Goal: Task Accomplishment & Management: Use online tool/utility

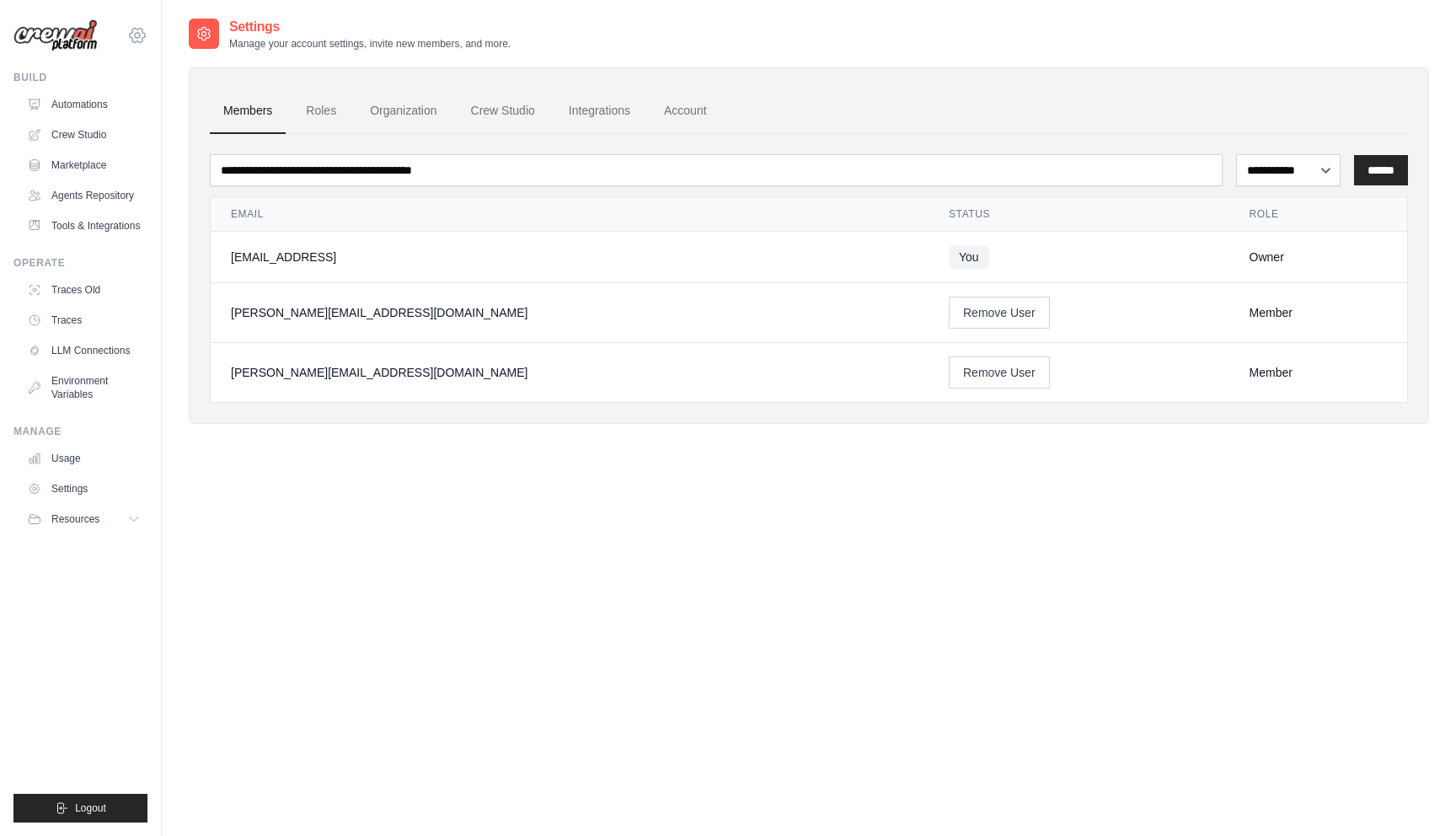
click at [140, 38] on icon at bounding box center [137, 35] width 21 height 21
click at [46, 35] on img at bounding box center [56, 35] width 84 height 32
click at [711, 100] on link "Account" at bounding box center [685, 111] width 70 height 45
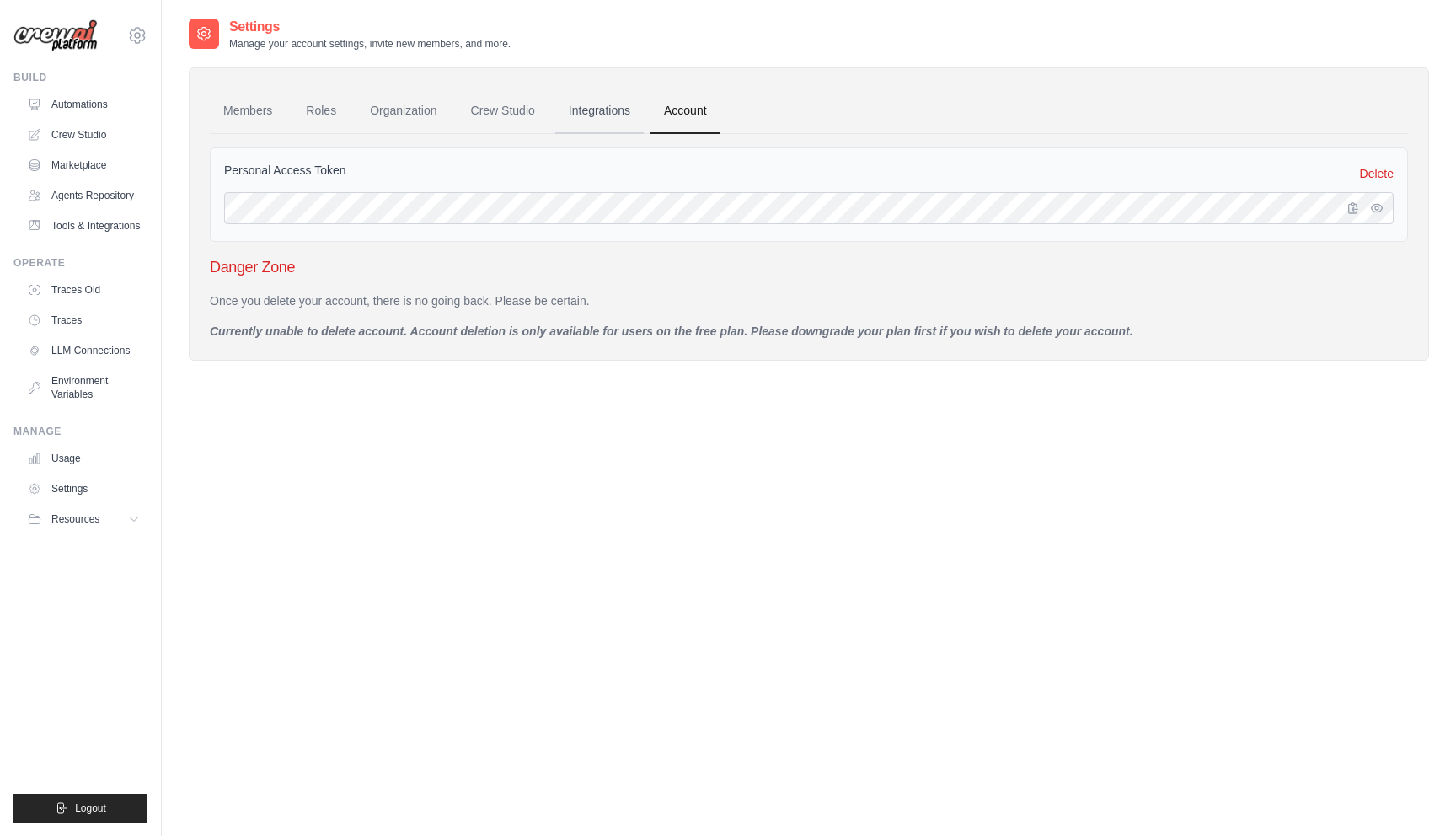
click at [616, 111] on link "Integrations" at bounding box center [600, 111] width 88 height 45
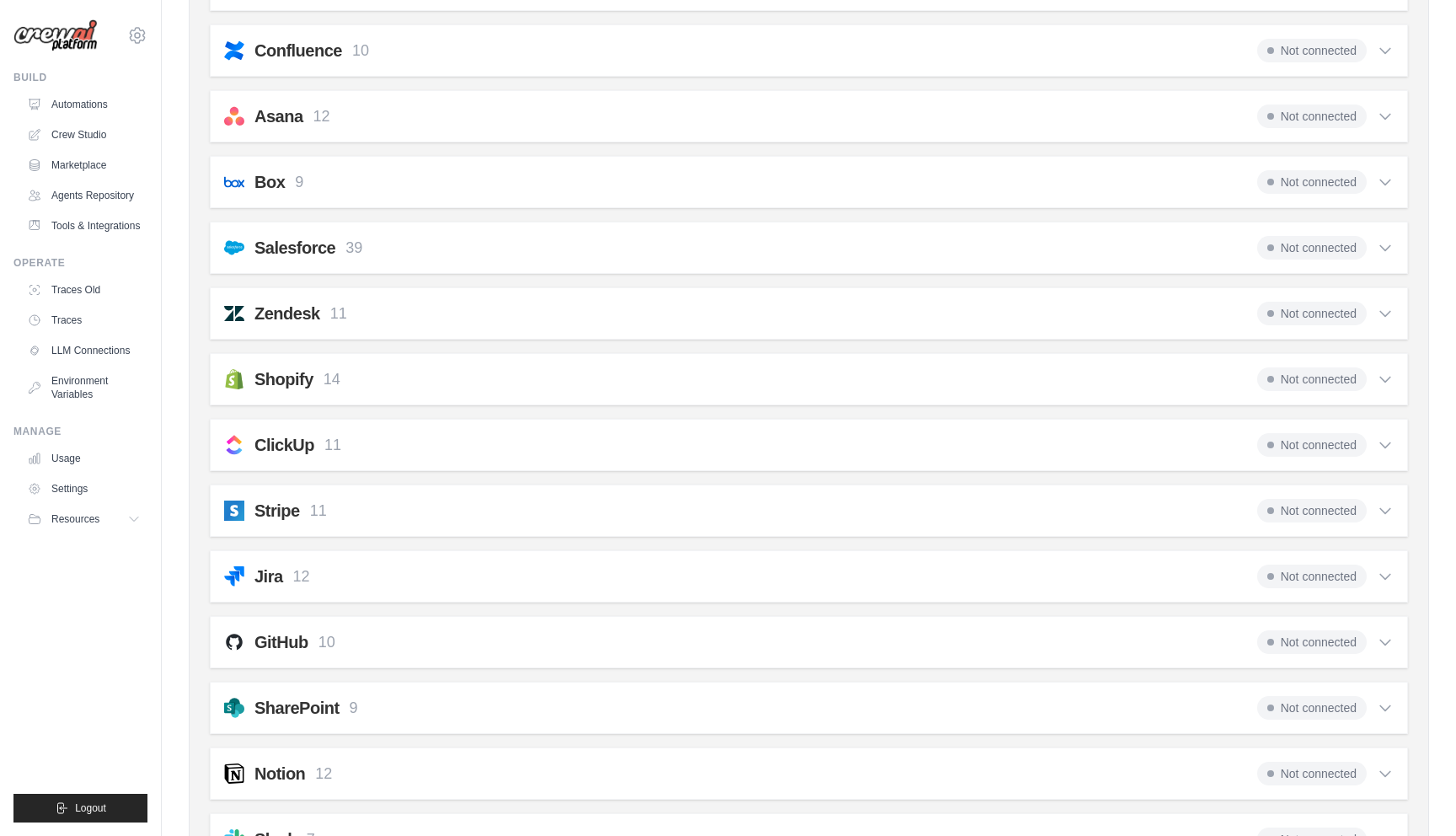
scroll to position [1084, 0]
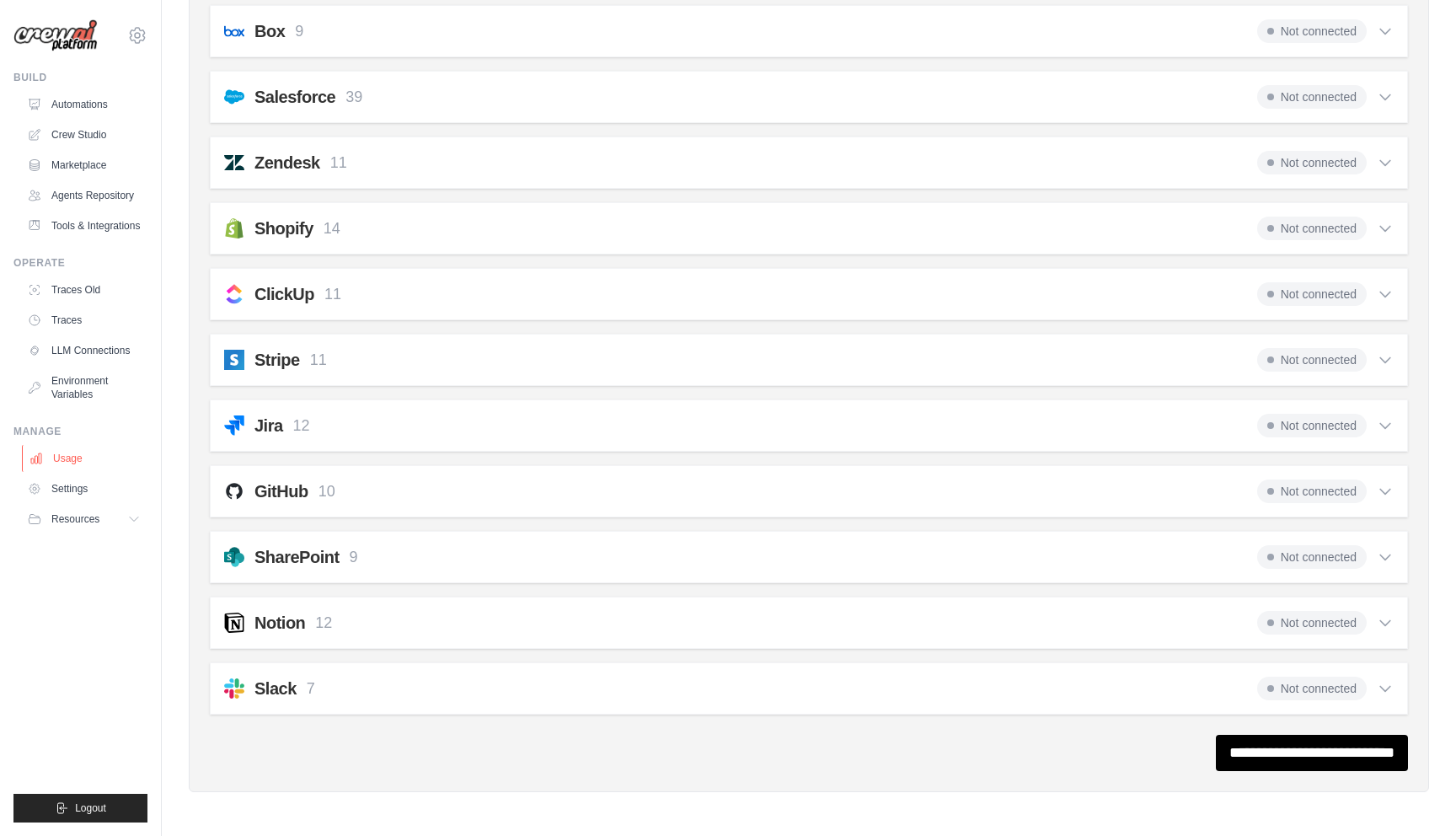
click at [75, 471] on link "Usage" at bounding box center [85, 457] width 128 height 26
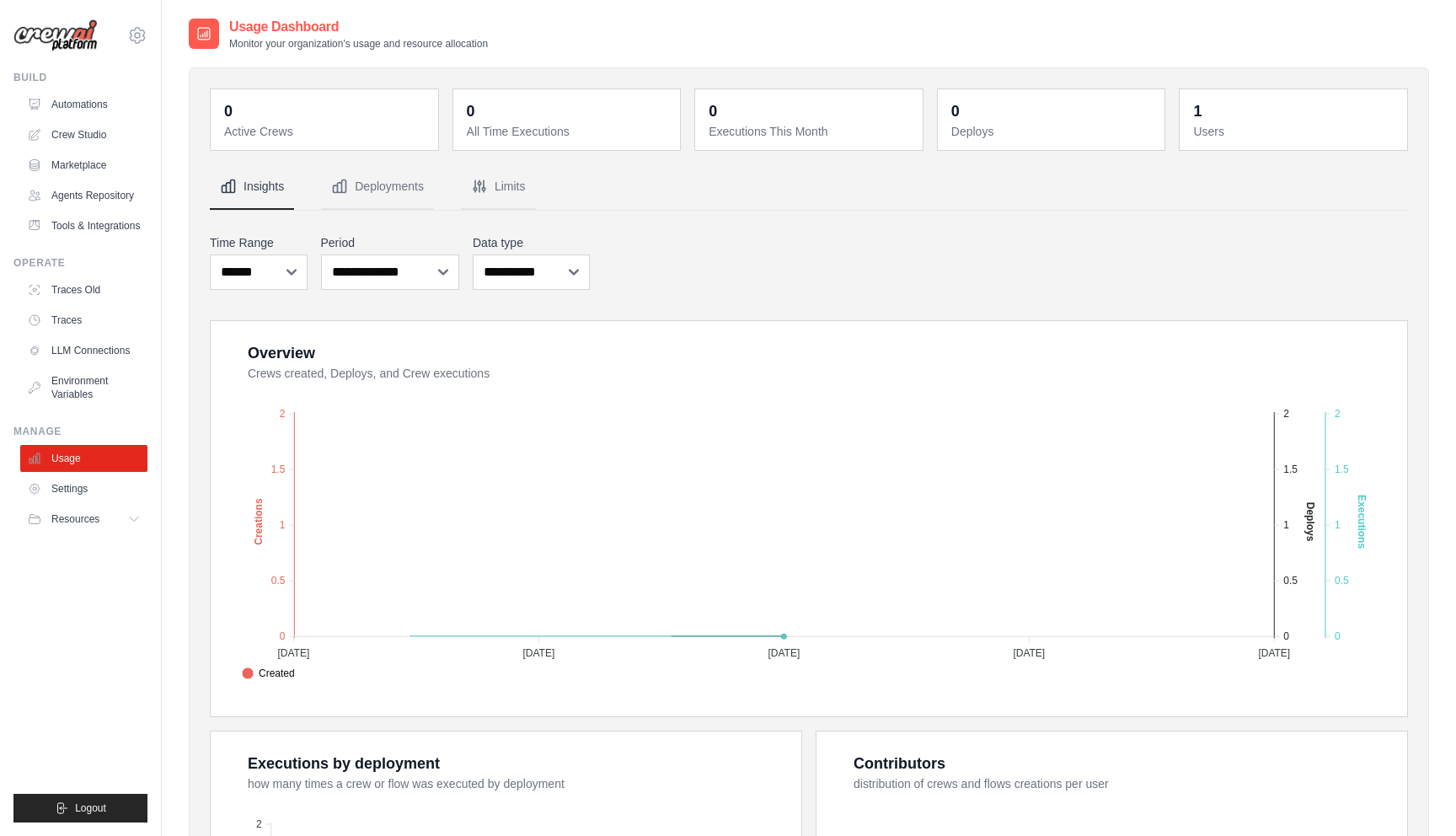
scroll to position [386, 0]
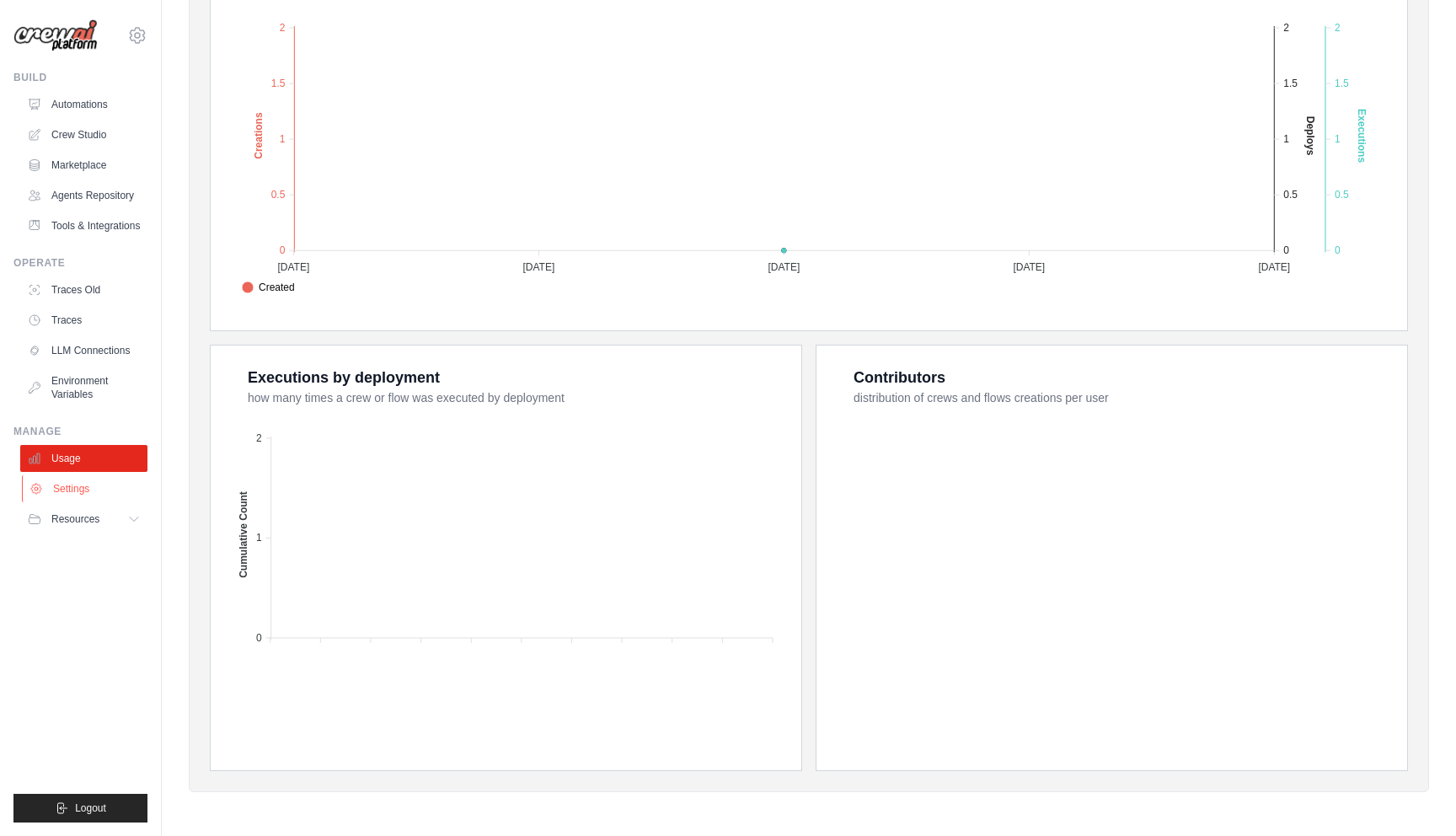
click at [91, 502] on link "Settings" at bounding box center [85, 488] width 128 height 26
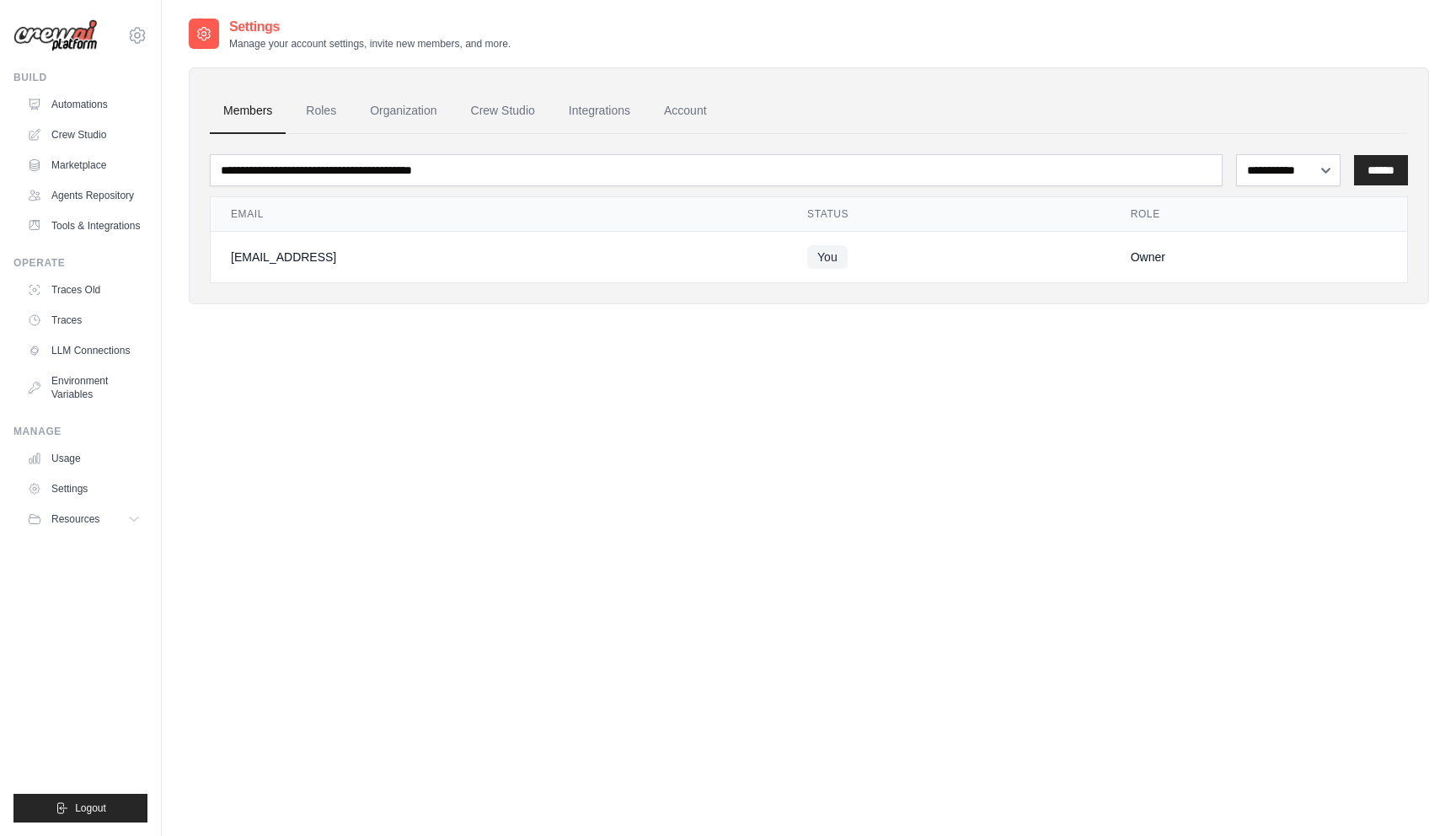
click at [88, 549] on ul "Build Automations Crew Studio Marketplace Agents Repository Resources Blog" at bounding box center [81, 446] width 134 height 752
click at [131, 526] on icon at bounding box center [135, 519] width 14 height 14
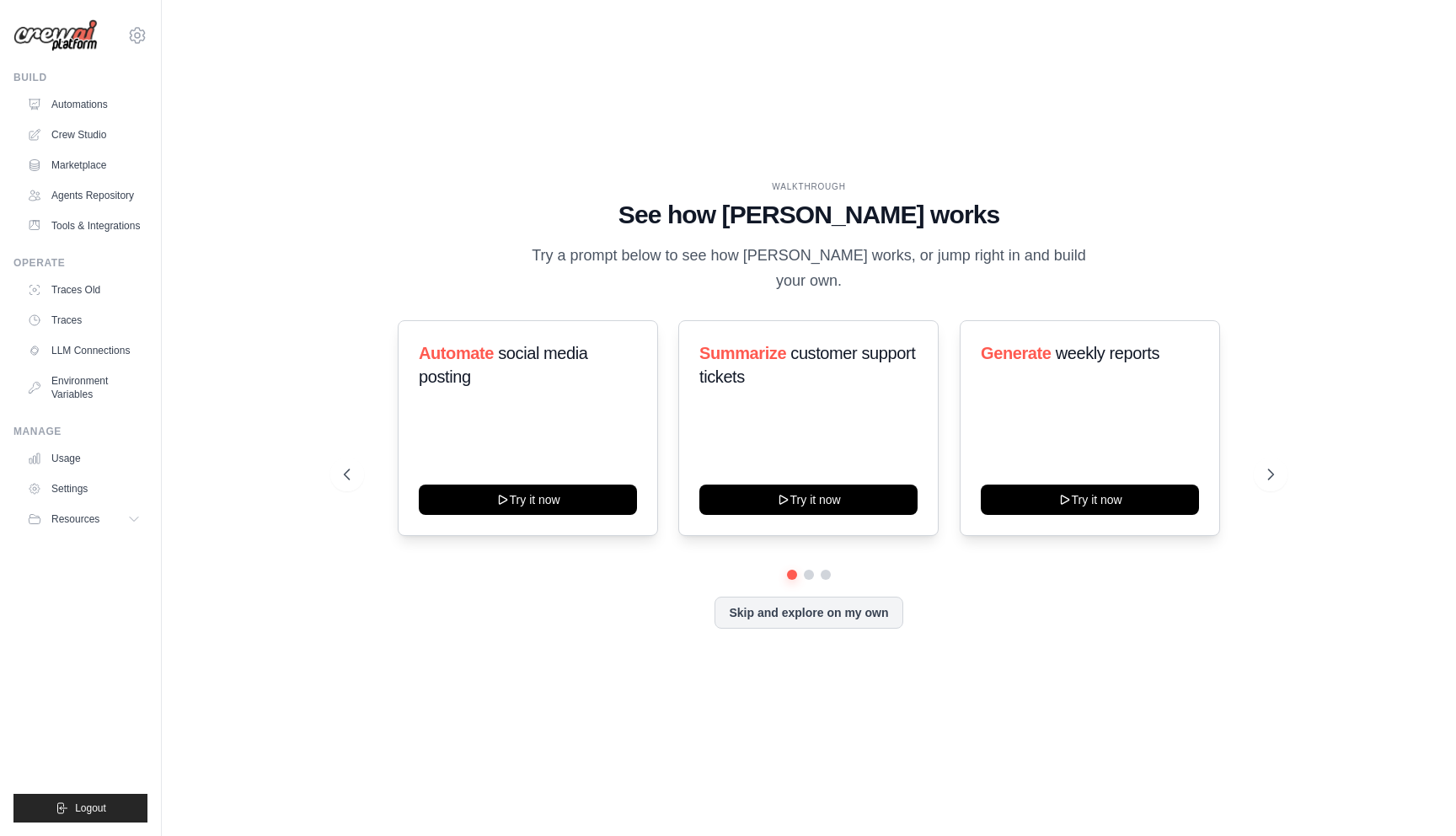
click at [1283, 461] on div "WALKTHROUGH See how CrewAI works Try a prompt below to see how CrewAI works, or…" at bounding box center [809, 418] width 971 height 475
click at [1274, 473] on icon at bounding box center [1272, 474] width 17 height 17
click at [1274, 473] on icon at bounding box center [1273, 474] width 5 height 10
click at [92, 133] on link "Crew Studio" at bounding box center [85, 134] width 128 height 26
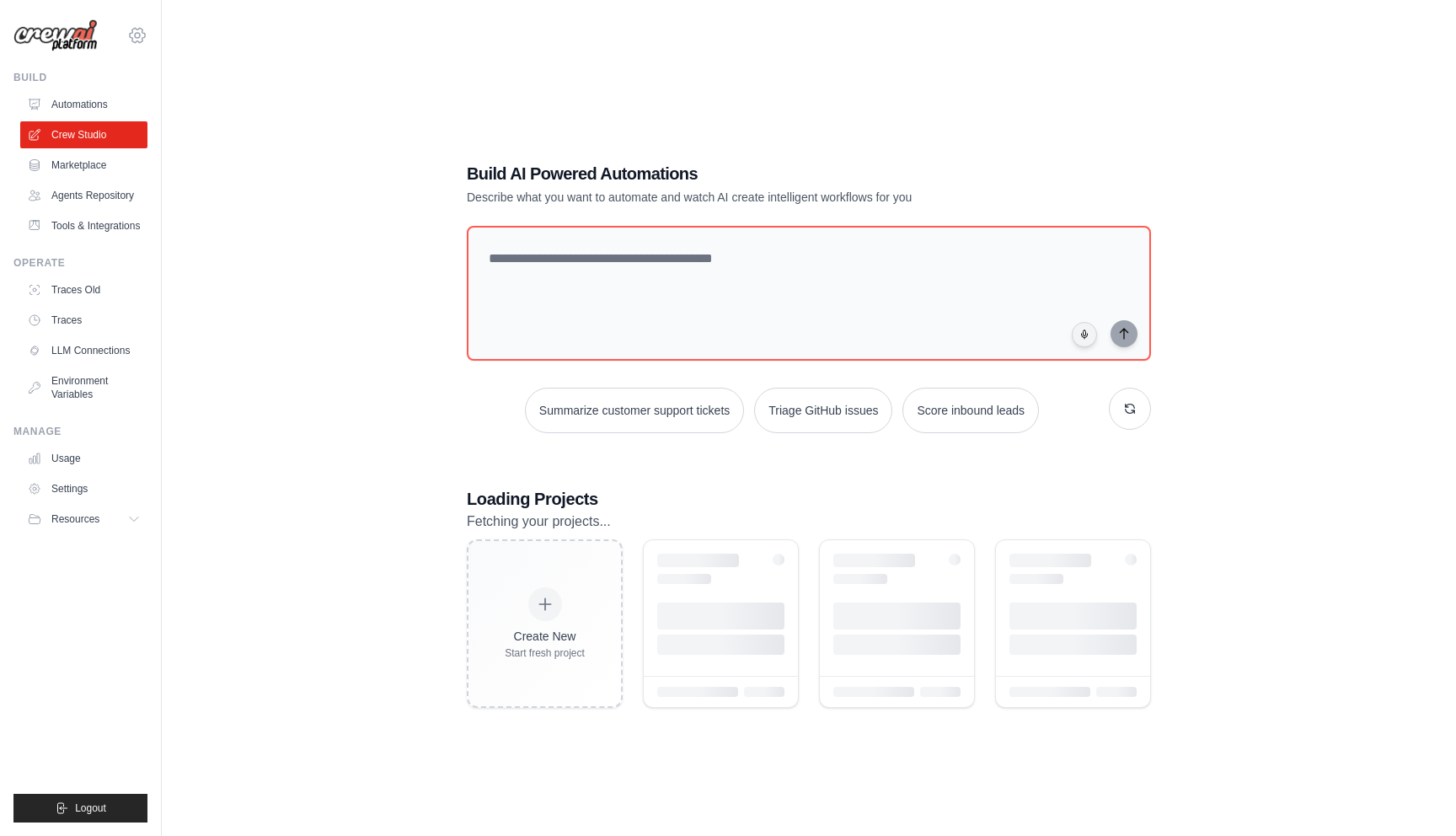
click at [128, 41] on div "bart@beuseful.ai Settings" at bounding box center [81, 26] width 134 height 54
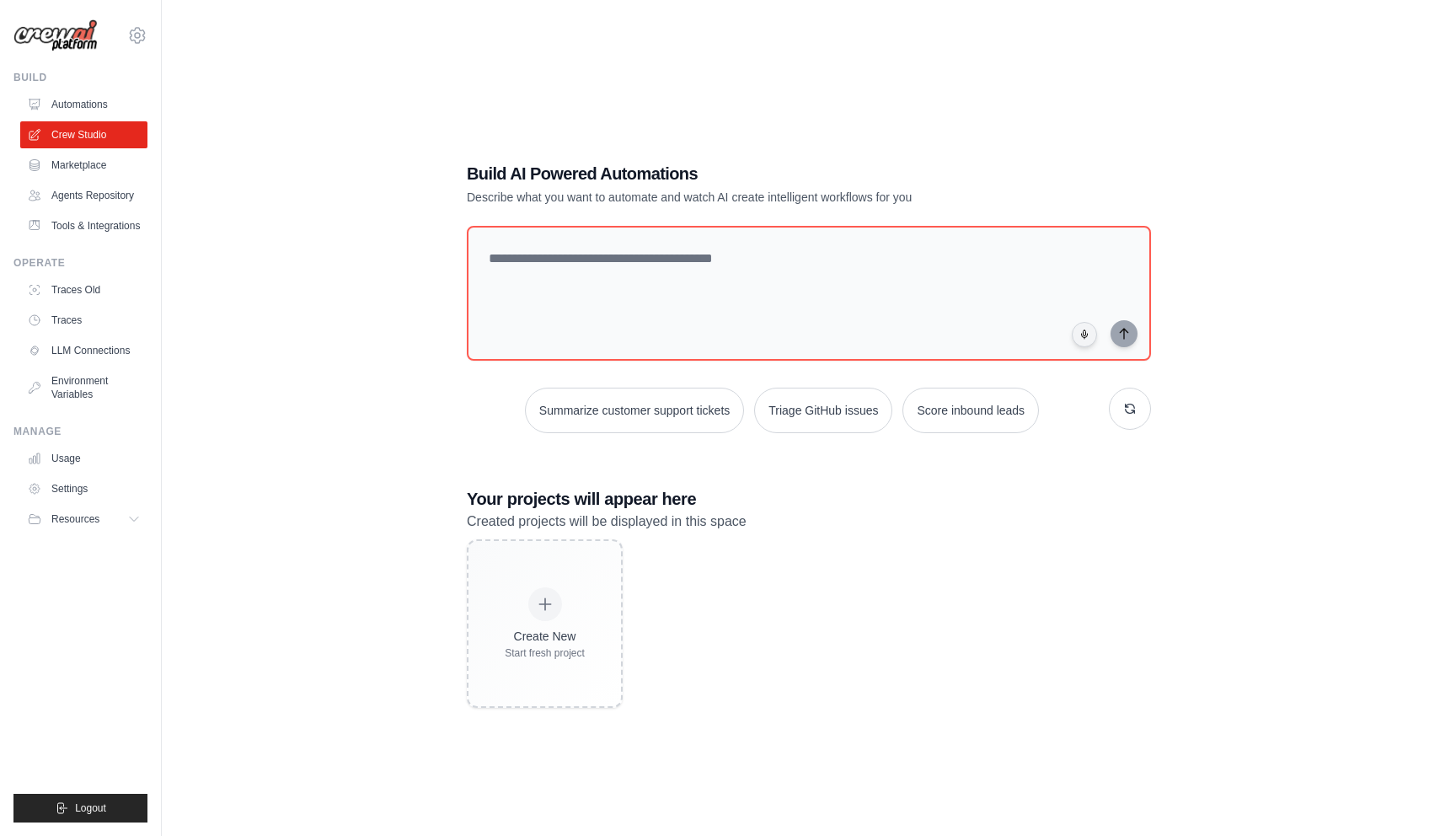
click at [1214, 107] on div "Build AI Powered Automations Describe what you want to automate and watch AI cr…" at bounding box center [809, 435] width 1241 height 836
